Goal: Ask a question: Seek information or help from site administrators or community

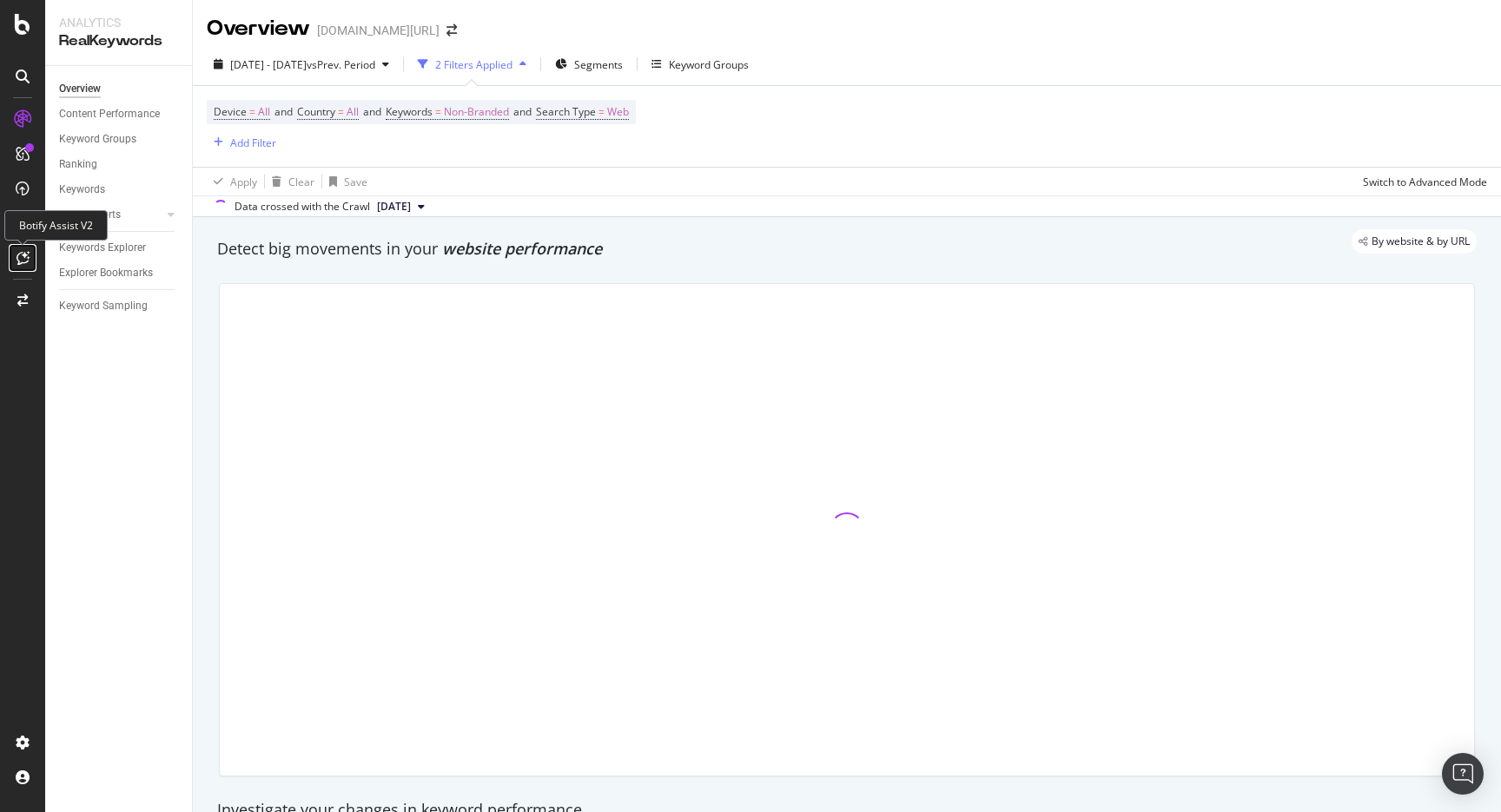
click at [21, 267] on div at bounding box center [22, 258] width 28 height 27
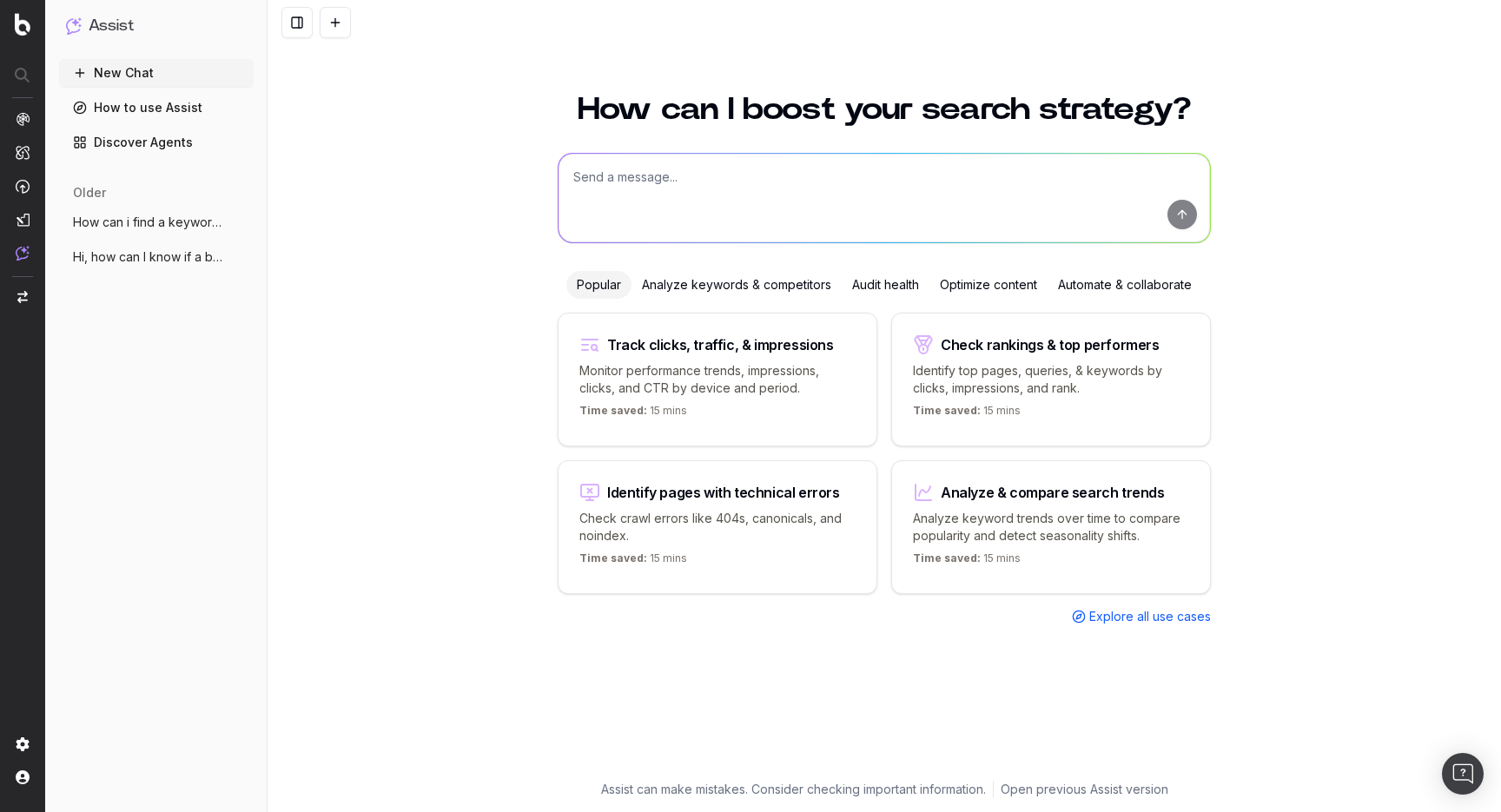
click at [157, 230] on span "How can i find a keyword that present in" at bounding box center [149, 222] width 153 height 17
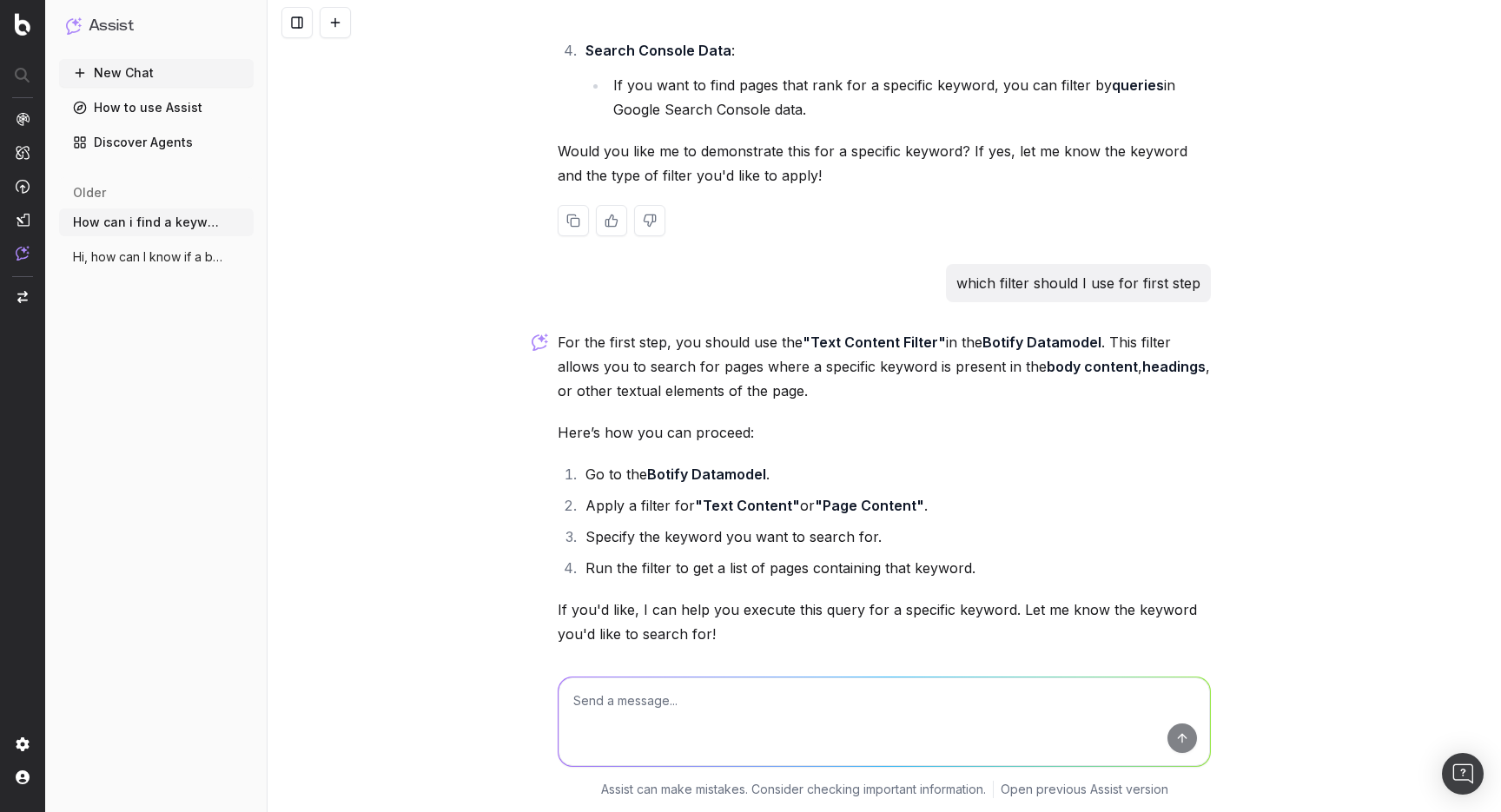
scroll to position [463, 0]
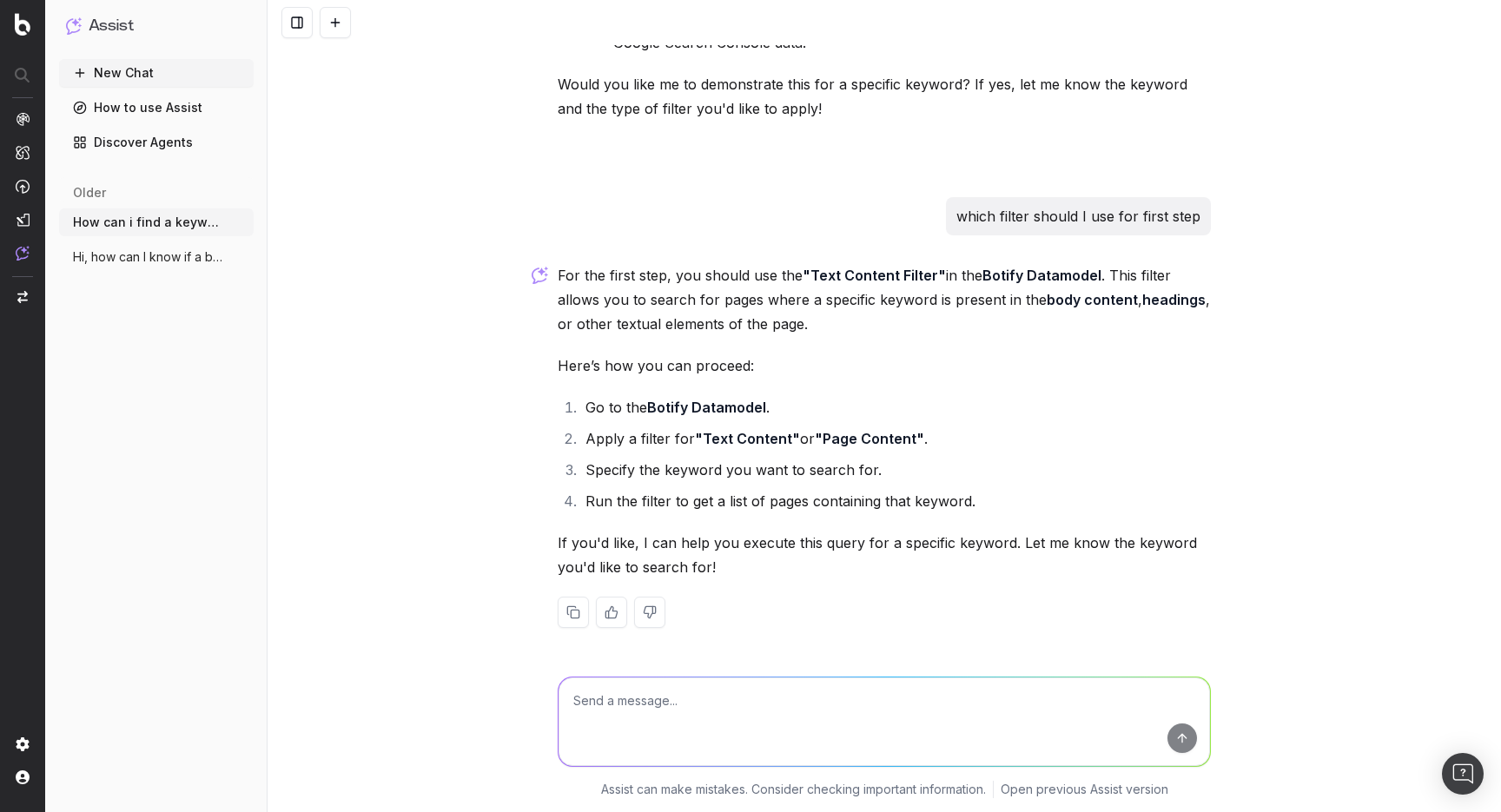
click at [143, 252] on span "Hi, how can I know if a bulk page list c" at bounding box center [149, 257] width 153 height 17
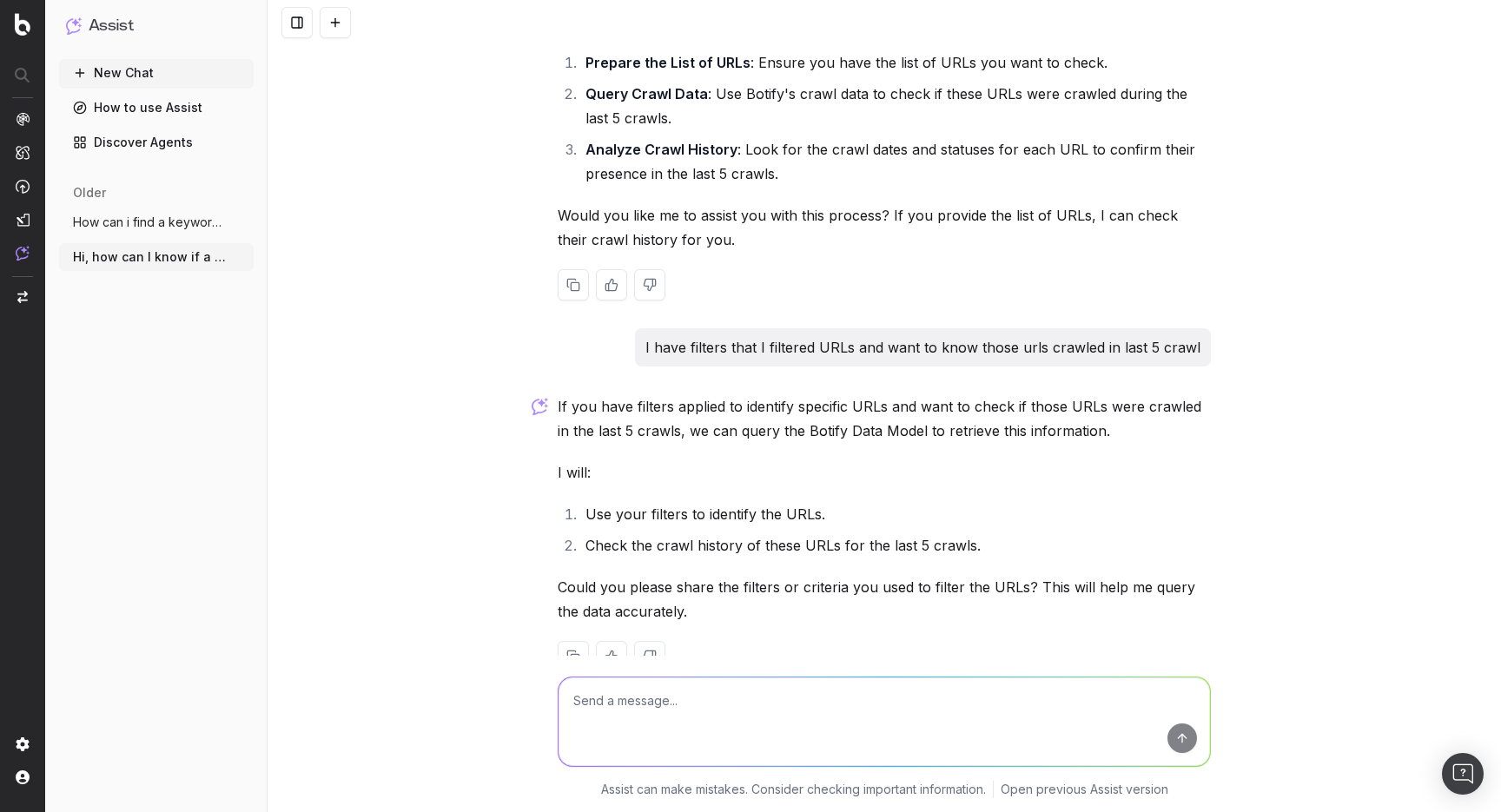
scroll to position [171, 0]
